Goal: Book appointment/travel/reservation

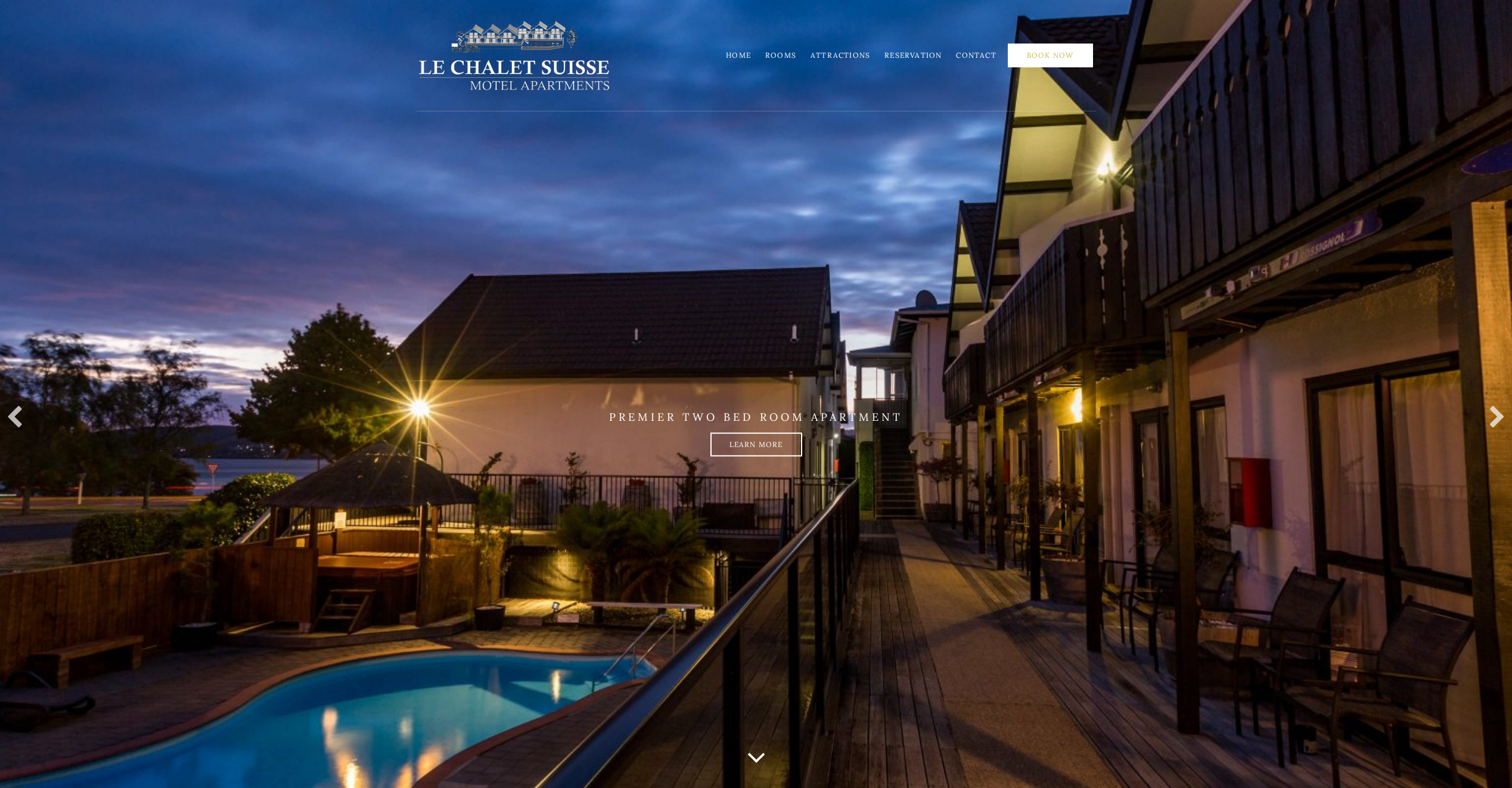
click at [1056, 60] on link "Book Now" at bounding box center [1050, 55] width 85 height 24
click at [745, 53] on link "Home" at bounding box center [738, 55] width 25 height 9
click at [794, 55] on link "Rooms" at bounding box center [781, 55] width 31 height 9
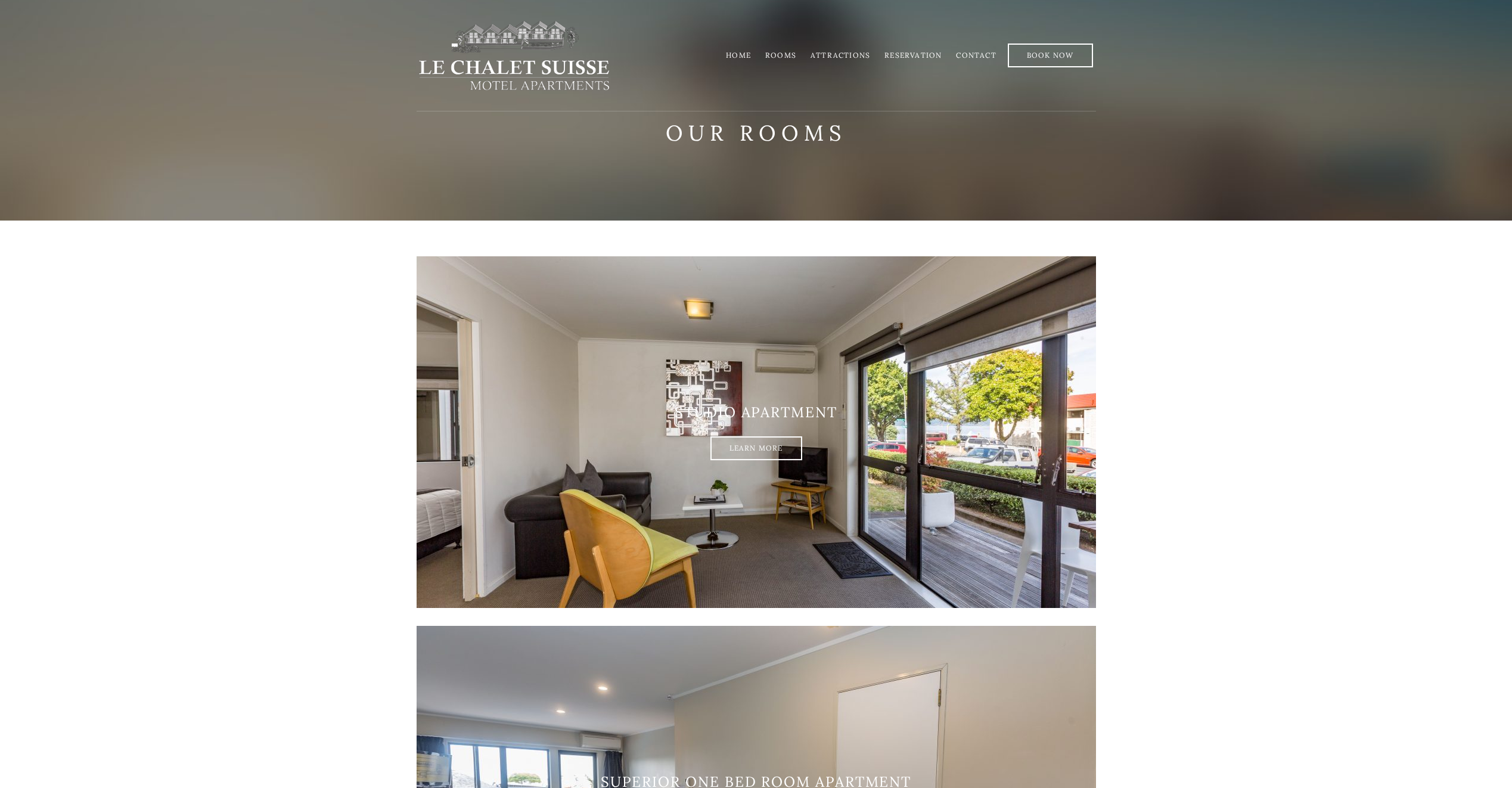
click at [853, 55] on link "Attractions" at bounding box center [840, 55] width 60 height 9
